Goal: Transaction & Acquisition: Purchase product/service

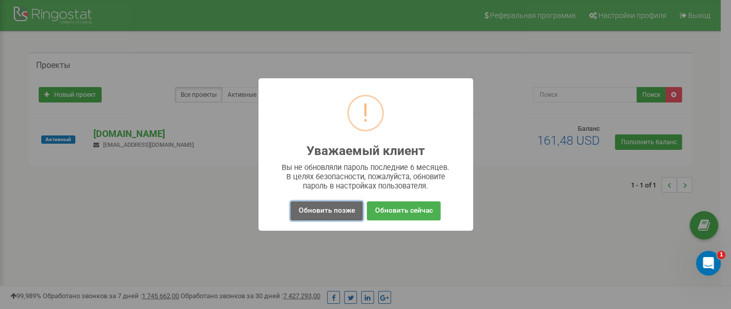
click at [333, 209] on button "Обновить позже" at bounding box center [326, 211] width 72 height 19
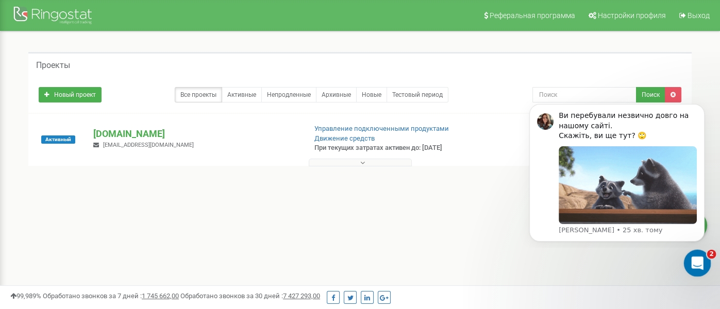
click at [701, 265] on div "Відкрити програму для спілкування Intercom" at bounding box center [696, 262] width 34 height 34
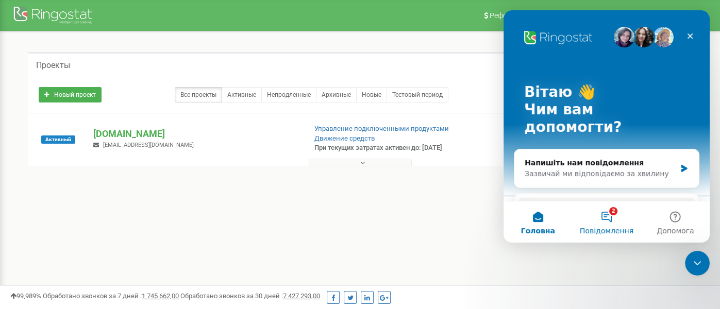
click at [606, 221] on button "2 Повідомлення" at bounding box center [606, 222] width 69 height 41
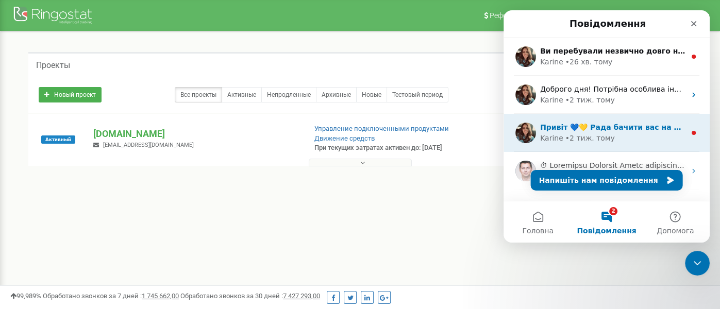
click at [677, 141] on div "Karine • 2 тиж. тому" at bounding box center [612, 138] width 145 height 11
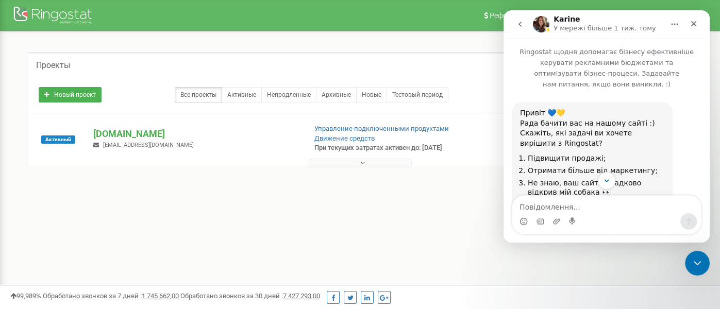
click at [513, 24] on button "go back" at bounding box center [521, 24] width 20 height 20
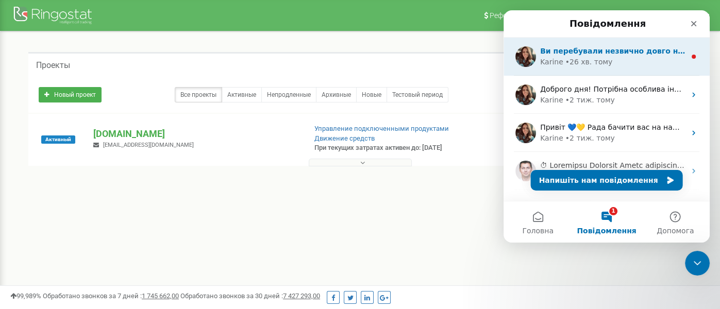
click at [570, 65] on div "• 26 хв. тому" at bounding box center [589, 62] width 47 height 11
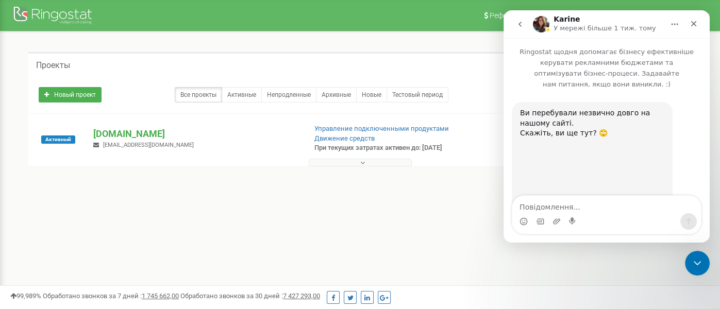
scroll to position [53, 0]
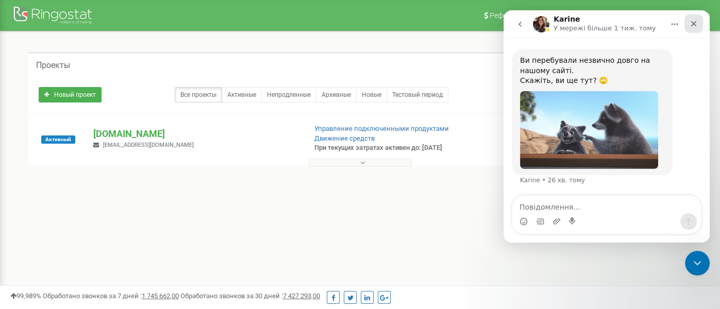
click at [693, 25] on icon "Закрити" at bounding box center [694, 24] width 8 height 8
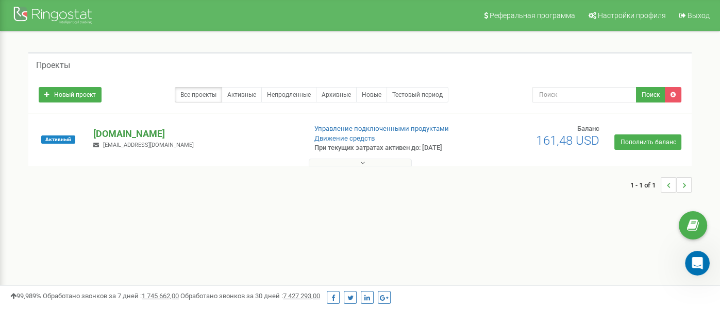
click at [101, 133] on p "[DOMAIN_NAME]" at bounding box center [195, 133] width 204 height 13
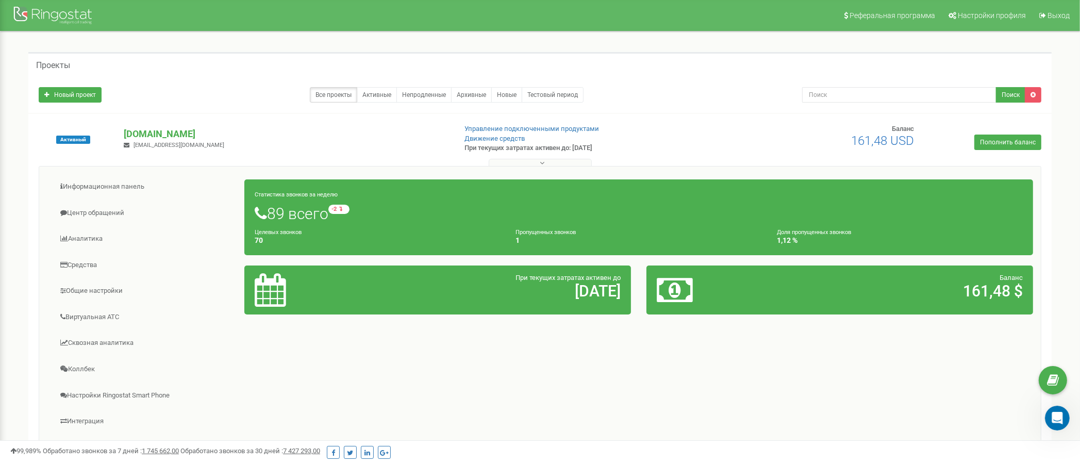
scroll to position [0, 0]
click at [78, 260] on link "Средства" at bounding box center [146, 265] width 198 height 25
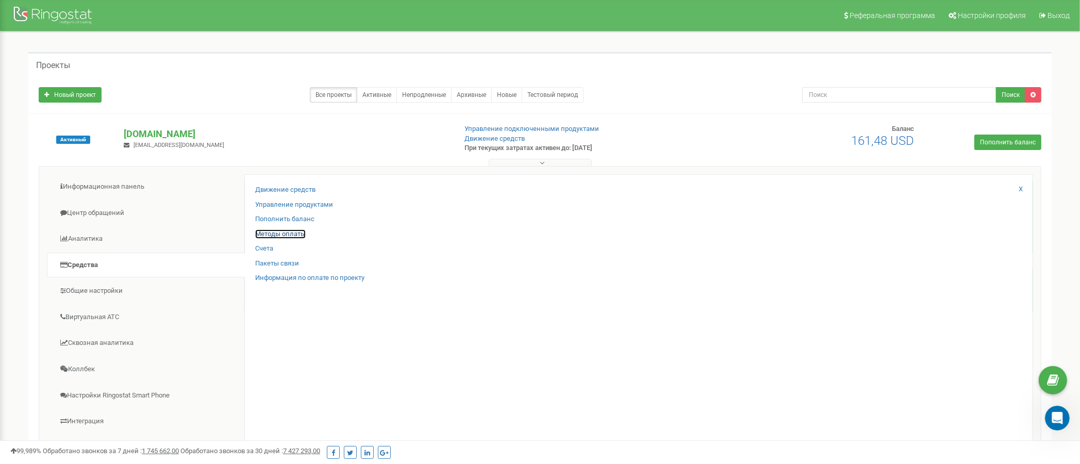
click at [271, 232] on link "Методы оплаты" at bounding box center [280, 234] width 51 height 10
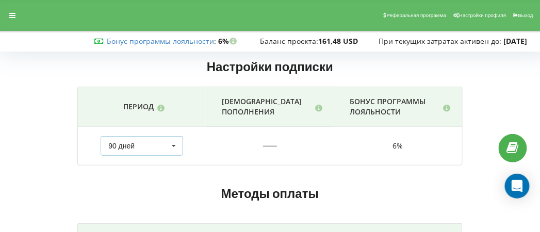
click at [177, 147] on icon at bounding box center [173, 146] width 15 height 19
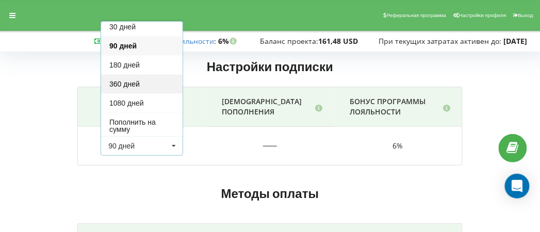
click at [152, 85] on div "360 дней" at bounding box center [141, 83] width 81 height 19
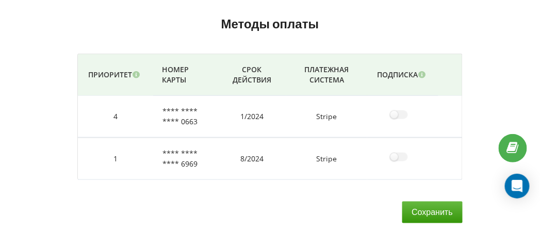
scroll to position [0, 0]
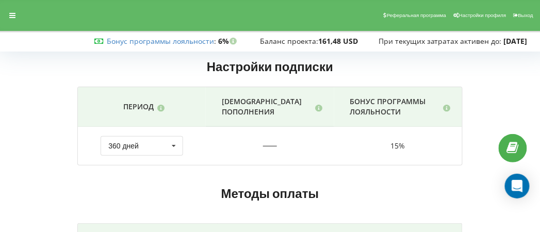
click at [263, 144] on td "50 USD" at bounding box center [270, 146] width 128 height 38
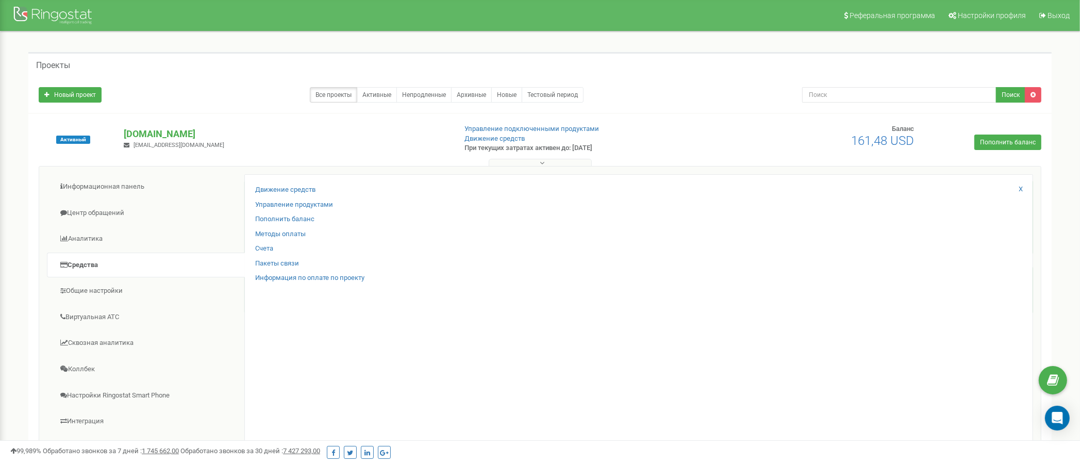
click at [269, 218] on link "Пополнить баланс" at bounding box center [284, 220] width 59 height 10
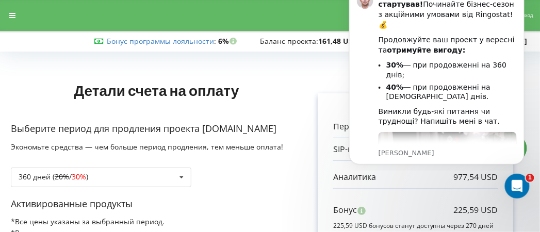
click at [245, 183] on div "360 дней ( 20% / 30% ) Пополнить баланс без периода 360 дней ( 20% / 30% ) 30% …" at bounding box center [156, 169] width 291 height 35
click at [514, 194] on div "Відкрити програму для спілкування Intercom" at bounding box center [516, 185] width 34 height 34
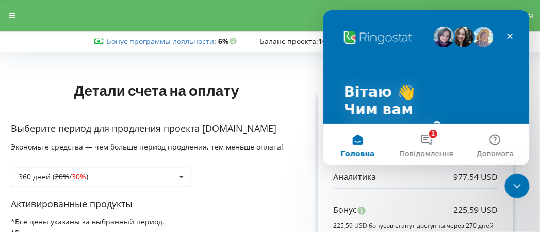
scroll to position [206, 0]
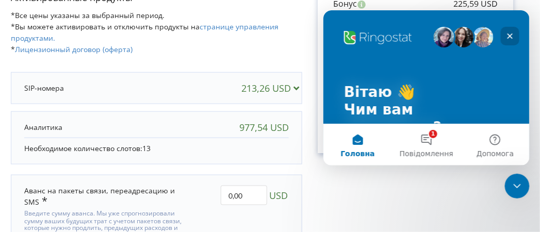
click at [509, 36] on icon "Закрити" at bounding box center [510, 36] width 6 height 6
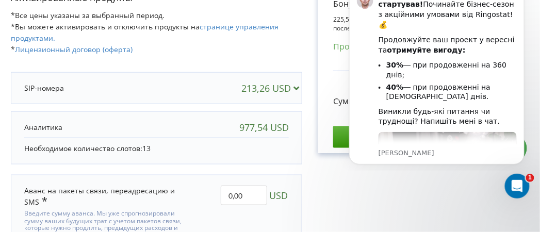
scroll to position [0, 0]
click at [345, 203] on div "Счет Выбранные продукты Период 360 дней 213,26 USD 977,54 USD Бонус 225,59 USD" at bounding box center [415, 69] width 227 height 441
click at [523, 182] on icon "Відкрити програму для спілкування Intercom" at bounding box center [515, 184] width 17 height 17
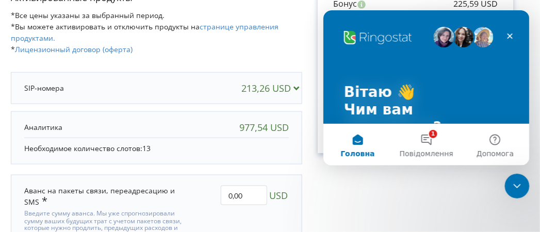
drag, startPoint x: 20, startPoint y: 10, endPoint x: 335, endPoint y: 207, distance: 371.6
click at [335, 207] on div "Счет Выбранные продукты Период 360 дней 213,26 USD 977,54 USD Бонус 225,59 USD" at bounding box center [415, 69] width 227 height 441
click at [508, 35] on icon "Закрити" at bounding box center [510, 36] width 6 height 6
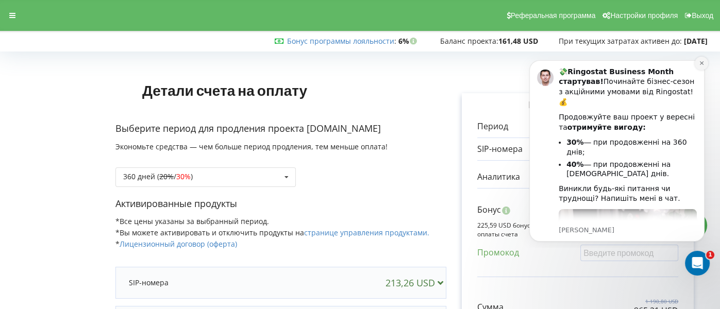
click at [539, 63] on icon "Dismiss notification" at bounding box center [702, 63] width 6 height 6
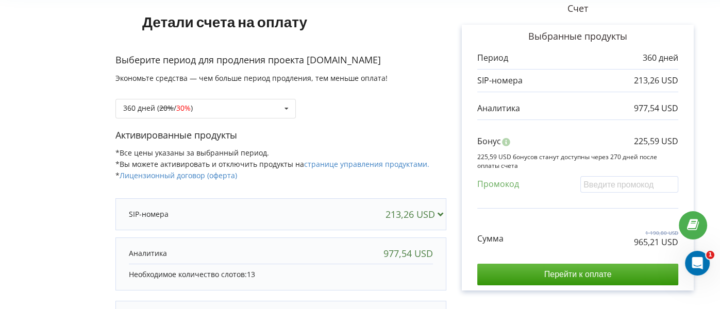
scroll to position [137, 0]
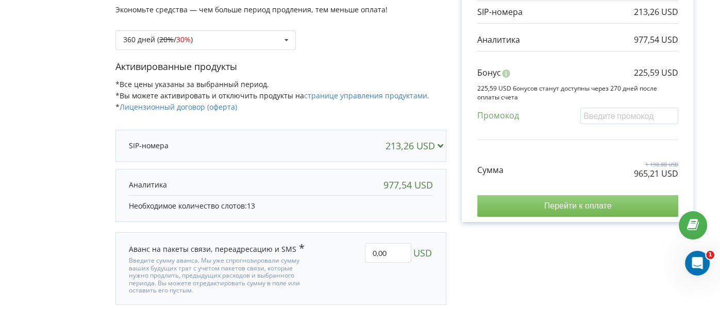
click at [539, 208] on input "Перейти к оплате" at bounding box center [578, 206] width 201 height 22
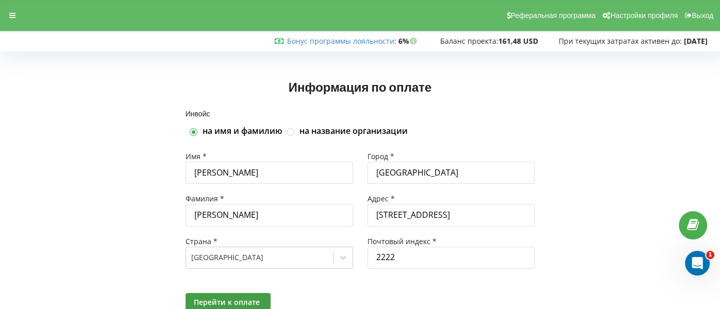
scroll to position [38, 0]
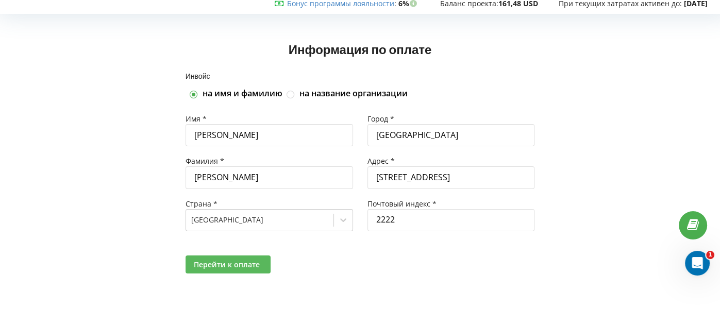
click at [230, 270] on button "Перейти к оплате" at bounding box center [228, 265] width 85 height 18
